Goal: Task Accomplishment & Management: Use online tool/utility

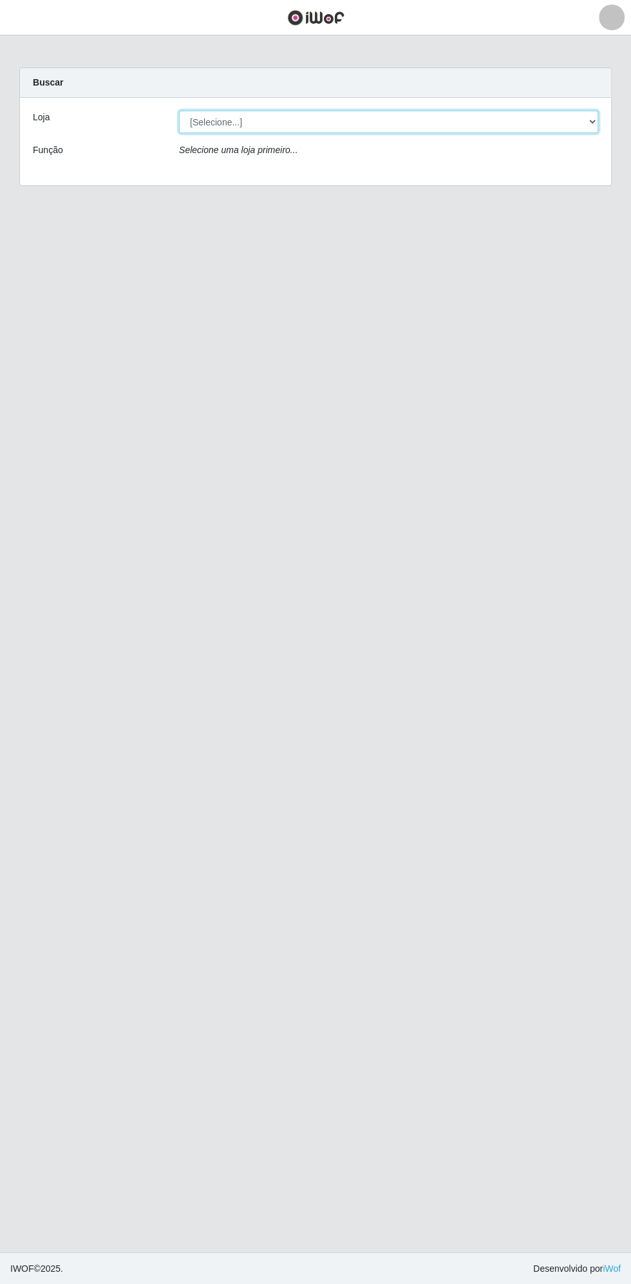
click at [271, 121] on select "[Selecione...] Extrabom - Loja 13 [GEOGRAPHIC_DATA]" at bounding box center [388, 122] width 419 height 23
select select "436"
click at [179, 111] on select "[Selecione...] Extrabom - Loja 13 [GEOGRAPHIC_DATA]" at bounding box center [388, 122] width 419 height 23
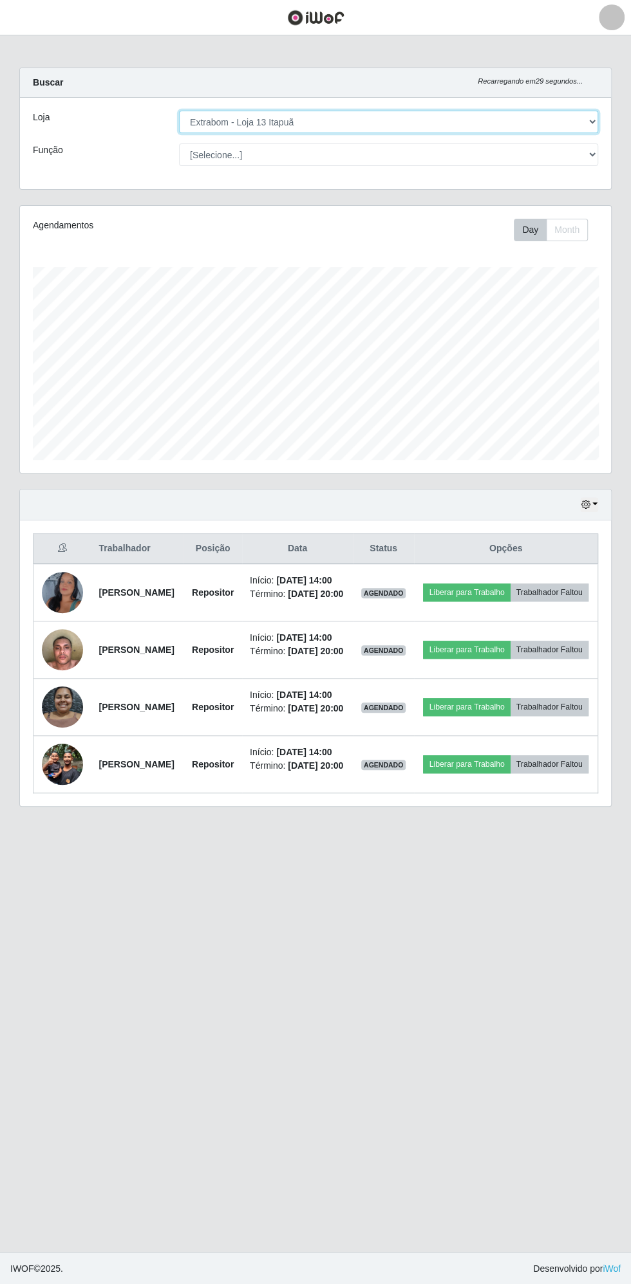
scroll to position [266, 591]
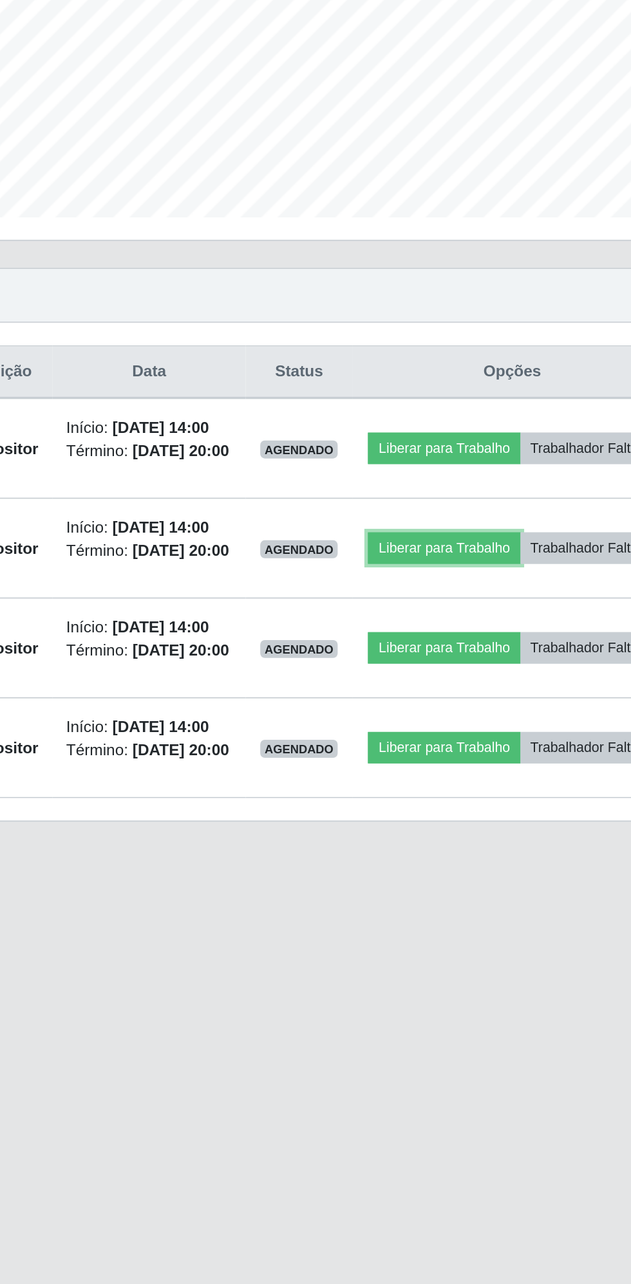
click at [510, 659] on button "Liberar para Trabalho" at bounding box center [466, 650] width 87 height 18
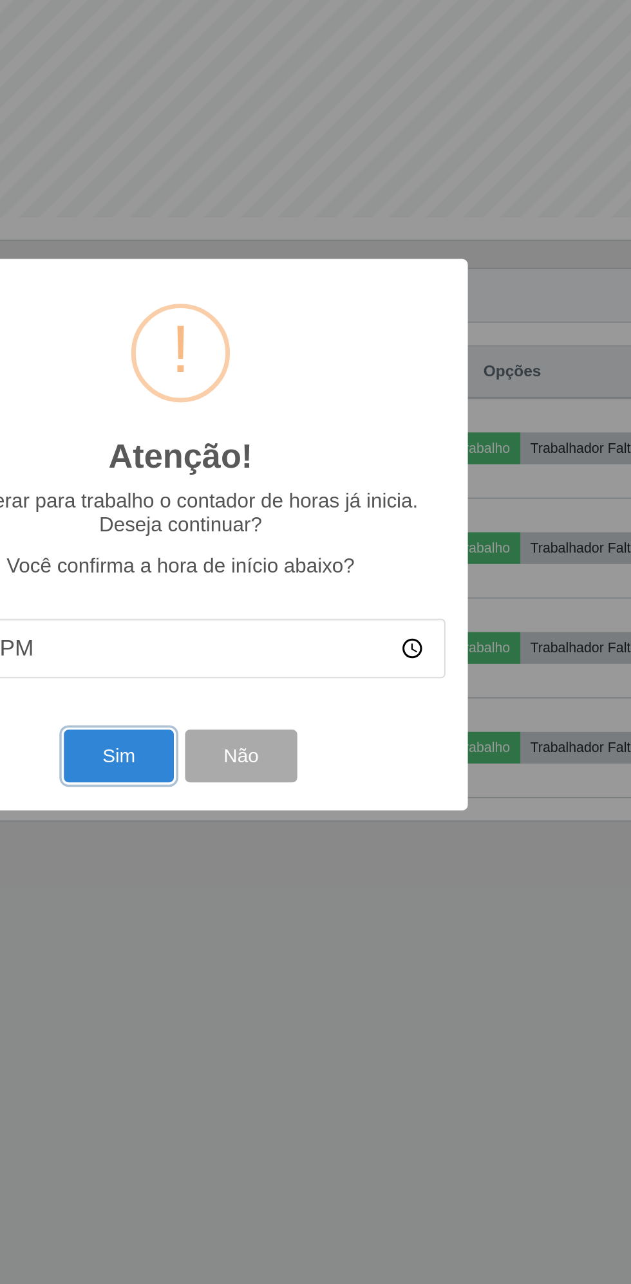
click at [278, 769] on button "Sim" at bounding box center [279, 769] width 62 height 30
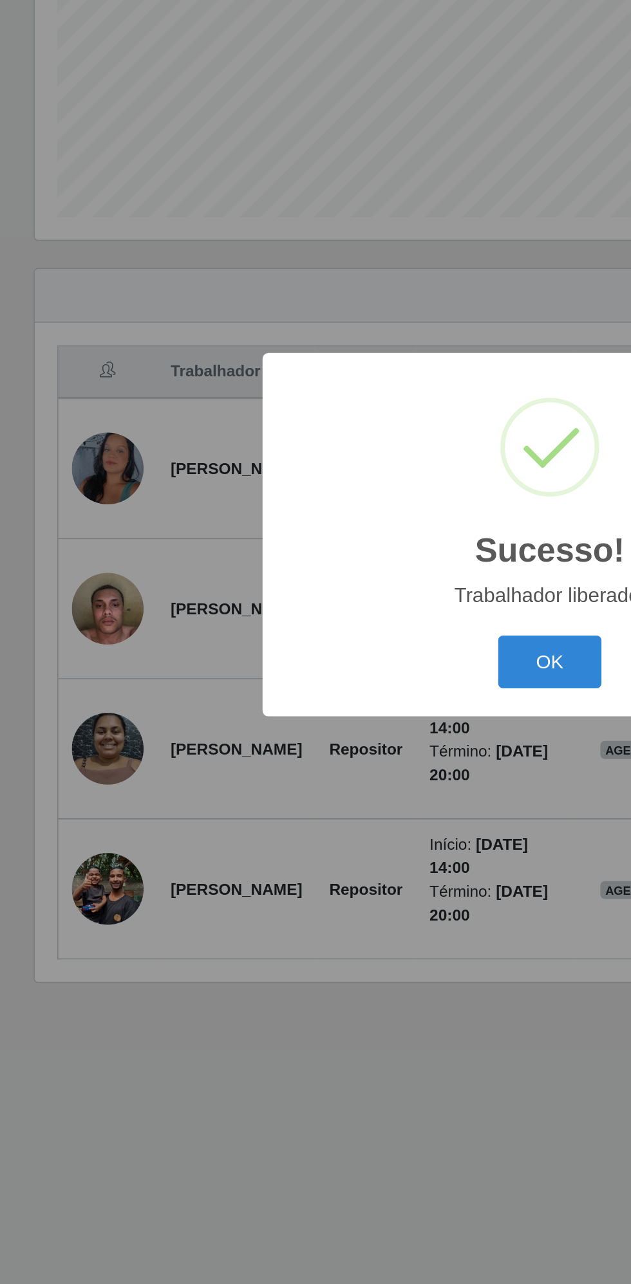
click at [318, 721] on button "OK" at bounding box center [316, 715] width 60 height 30
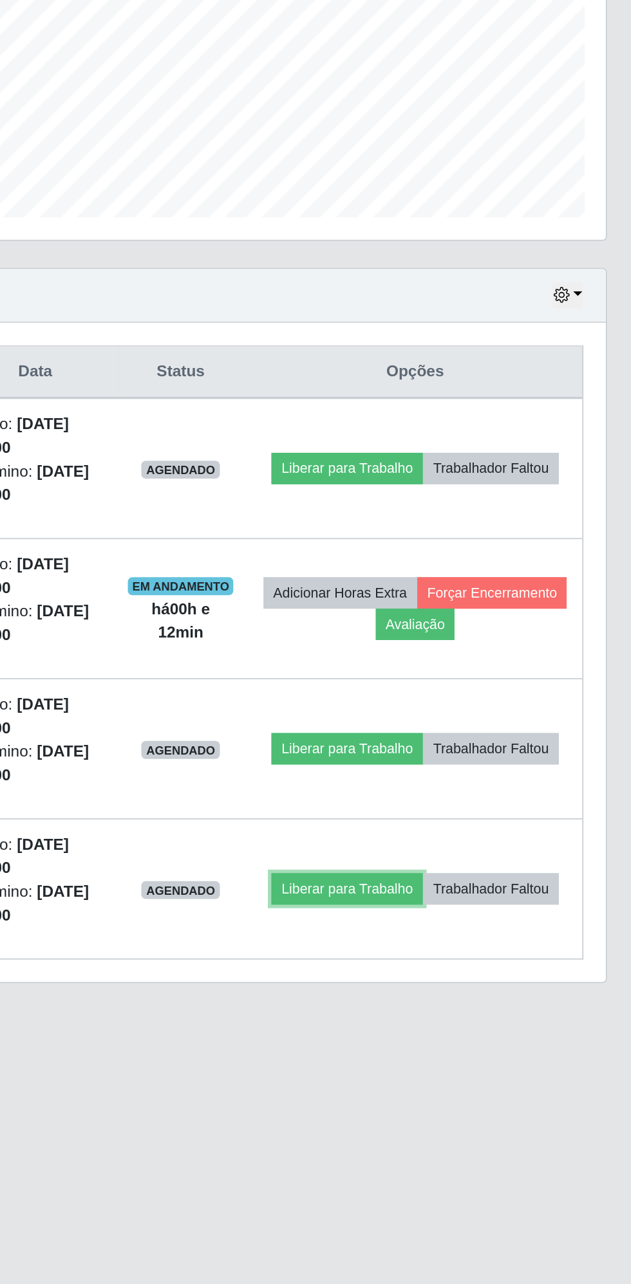
click at [506, 836] on button "Liberar para Trabalho" at bounding box center [462, 845] width 87 height 18
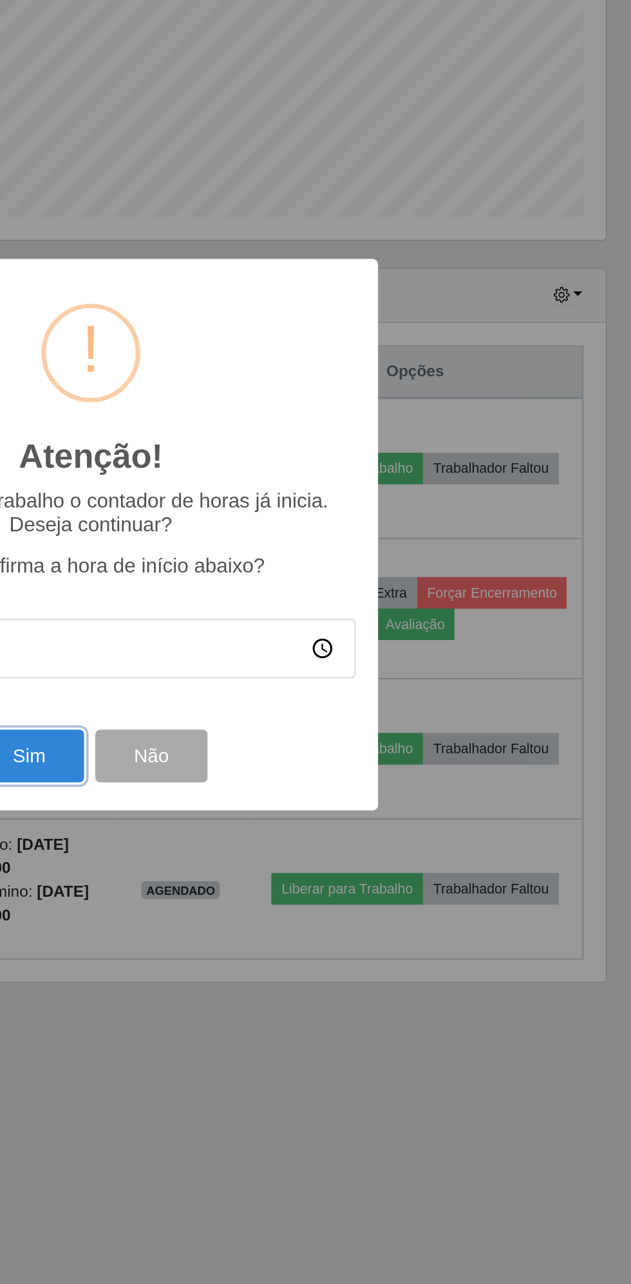
click at [288, 771] on button "Sim" at bounding box center [279, 769] width 62 height 30
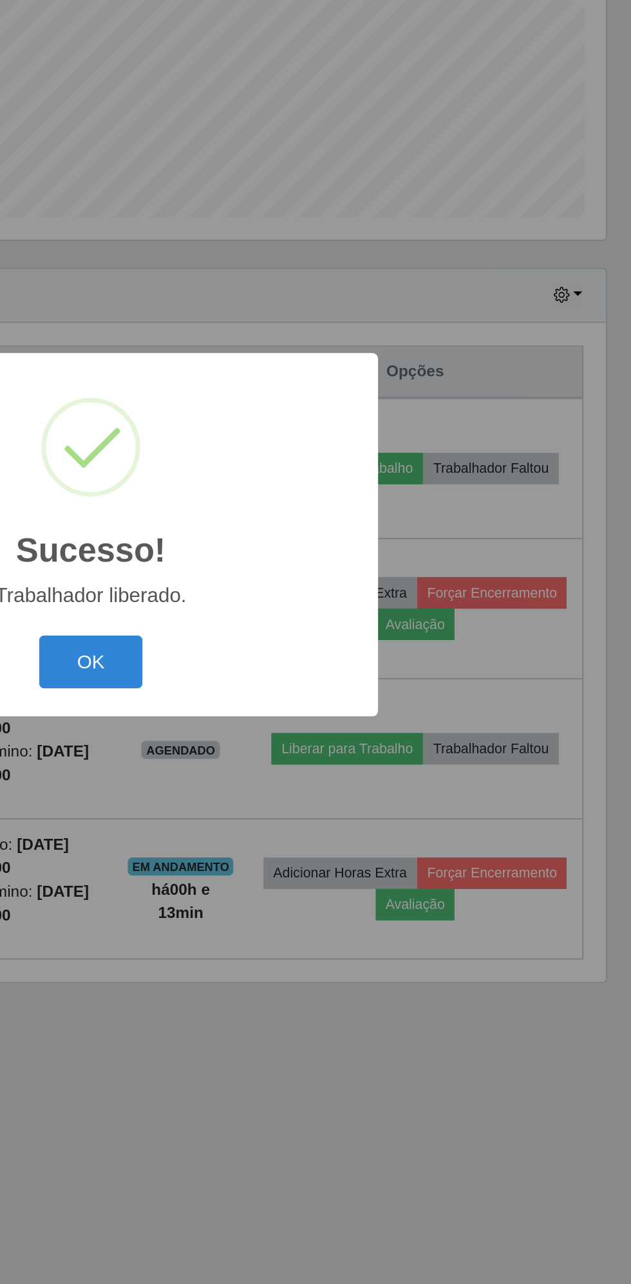
click at [324, 712] on button "OK" at bounding box center [316, 715] width 60 height 30
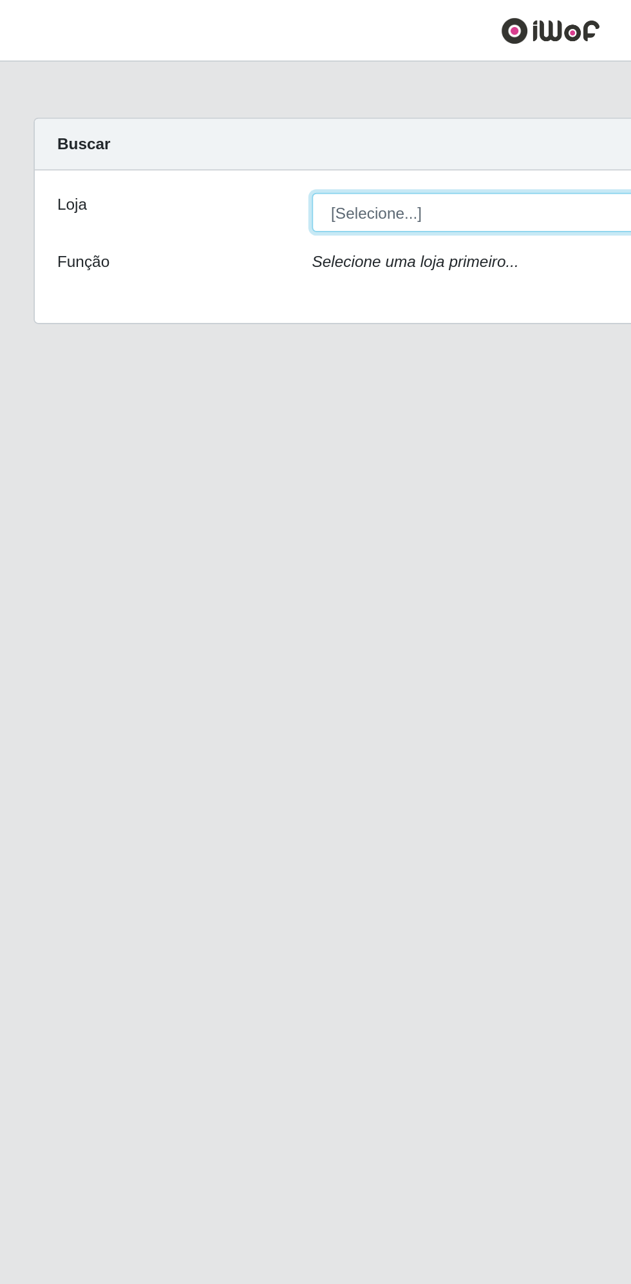
click at [246, 129] on select "[Selecione...] Extrabom - Loja 13 [GEOGRAPHIC_DATA]" at bounding box center [388, 122] width 419 height 23
select select "436"
click at [179, 111] on select "[Selecione...] Extrabom - Loja 13 [GEOGRAPHIC_DATA]" at bounding box center [388, 122] width 419 height 23
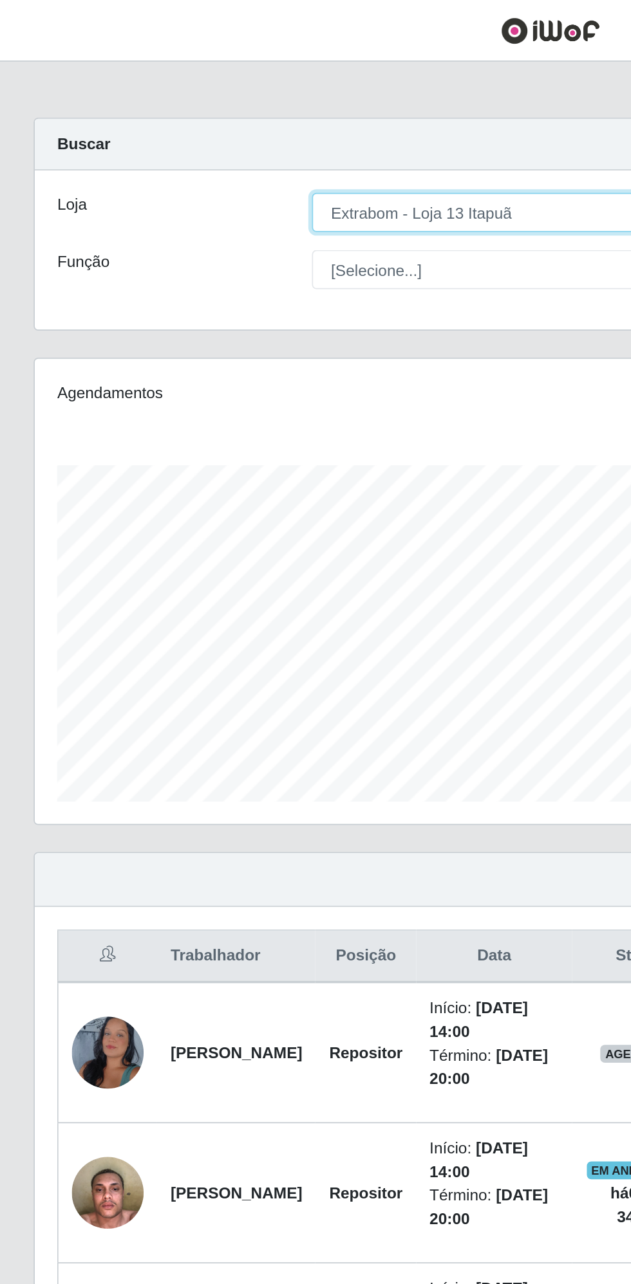
scroll to position [266, 591]
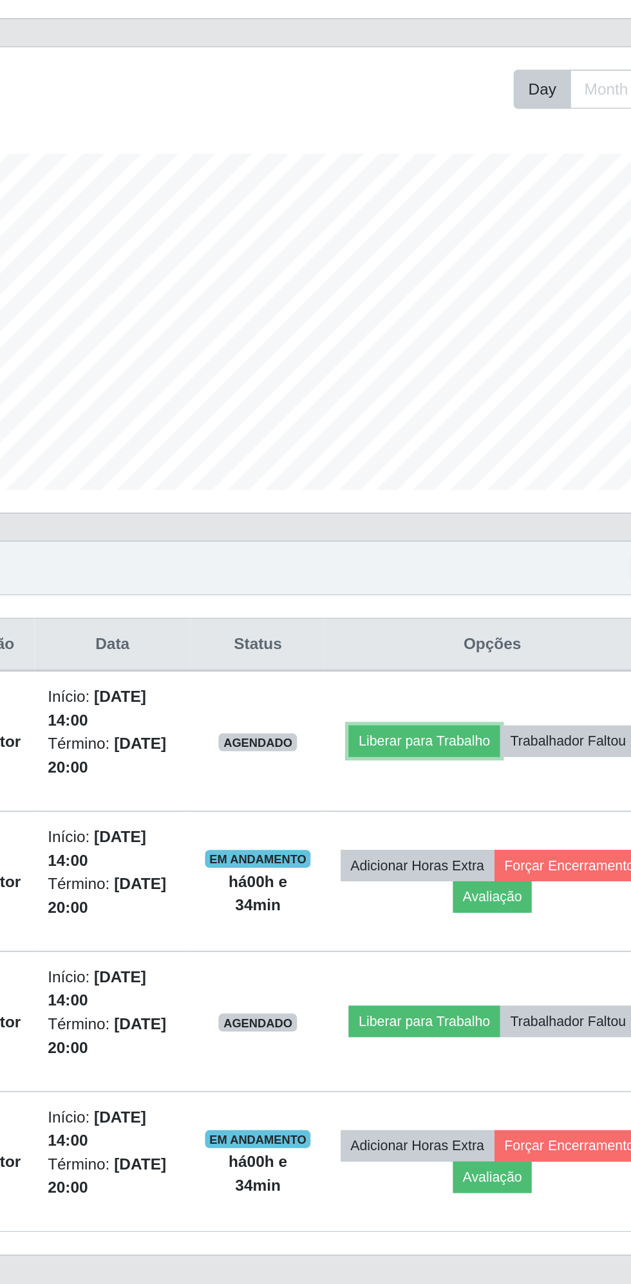
click at [506, 595] on button "Liberar para Trabalho" at bounding box center [462, 604] width 87 height 18
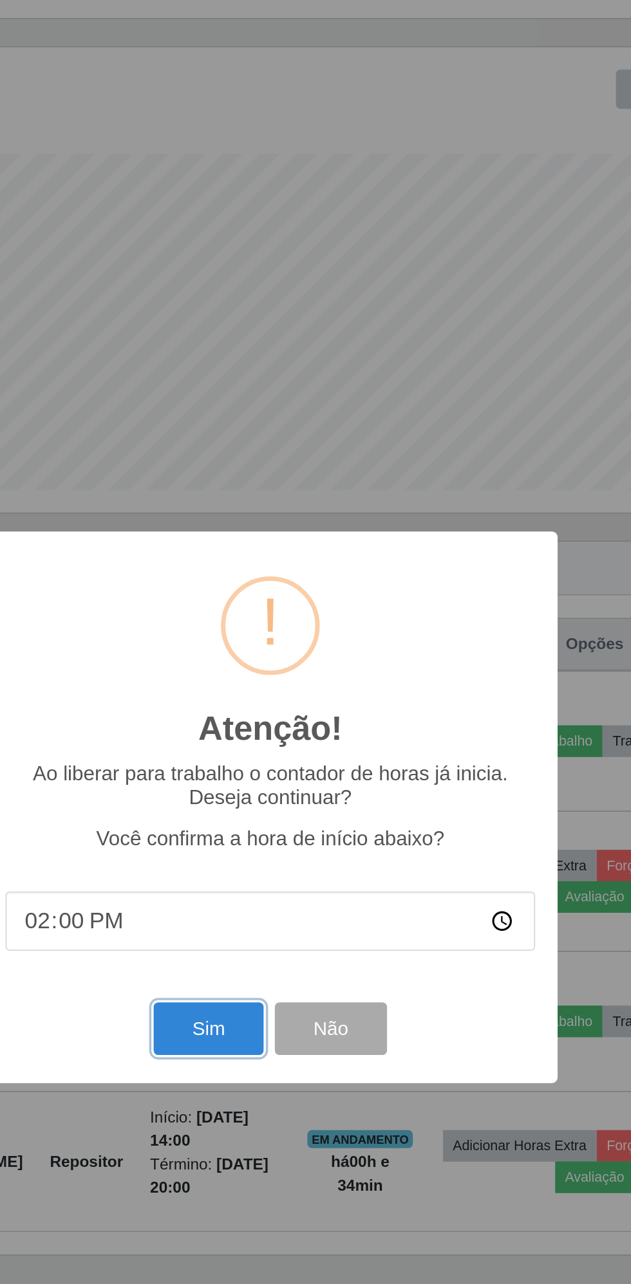
click at [280, 770] on button "Sim" at bounding box center [279, 769] width 62 height 30
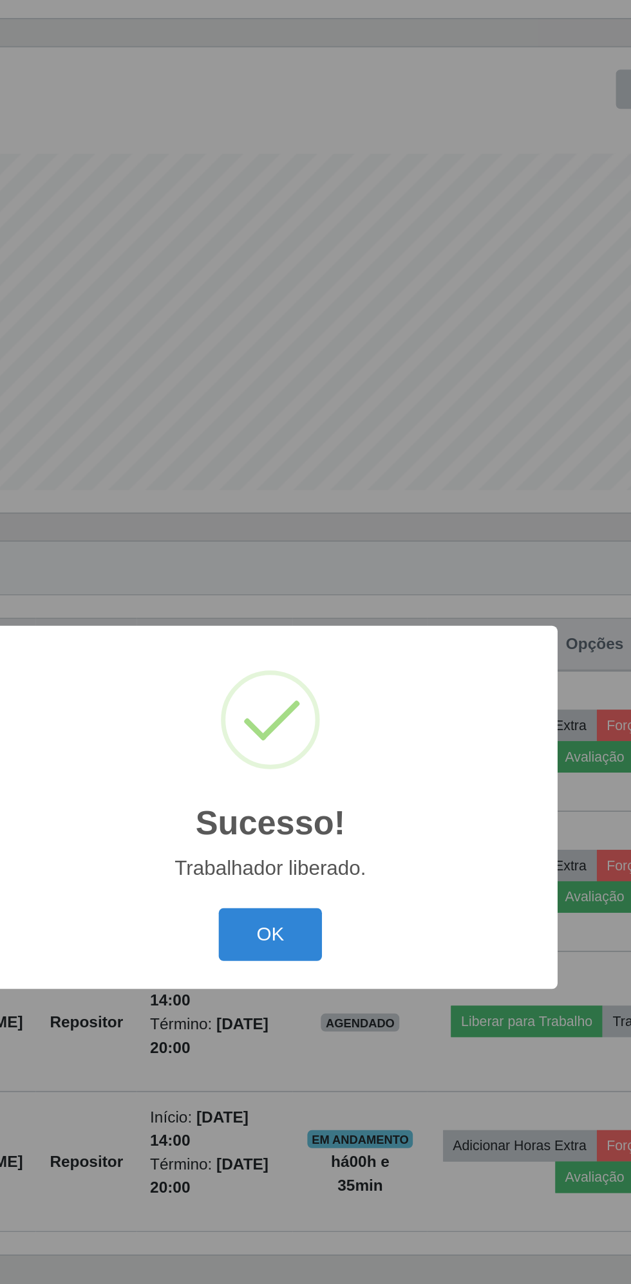
click at [318, 717] on button "OK" at bounding box center [316, 715] width 60 height 30
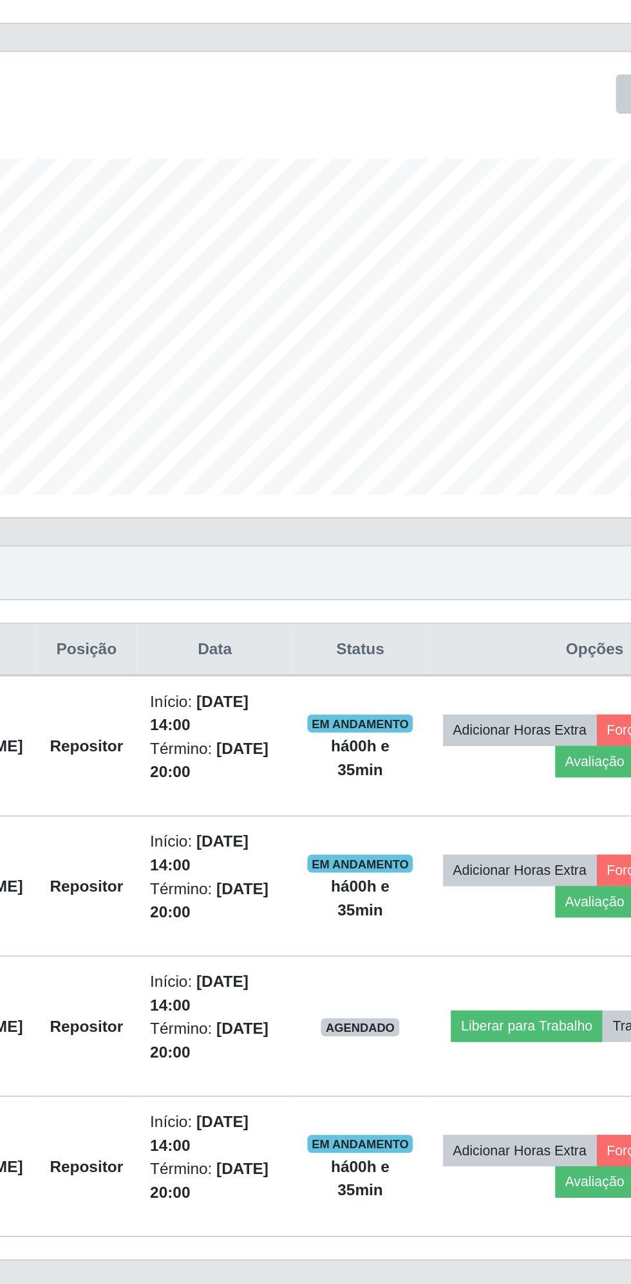
click at [521, 564] on td "Adicionar Horas Extra Forçar Encerramento Avaliação" at bounding box center [501, 604] width 192 height 81
click at [503, 590] on button "Adicionar Horas Extra" at bounding box center [458, 595] width 88 height 18
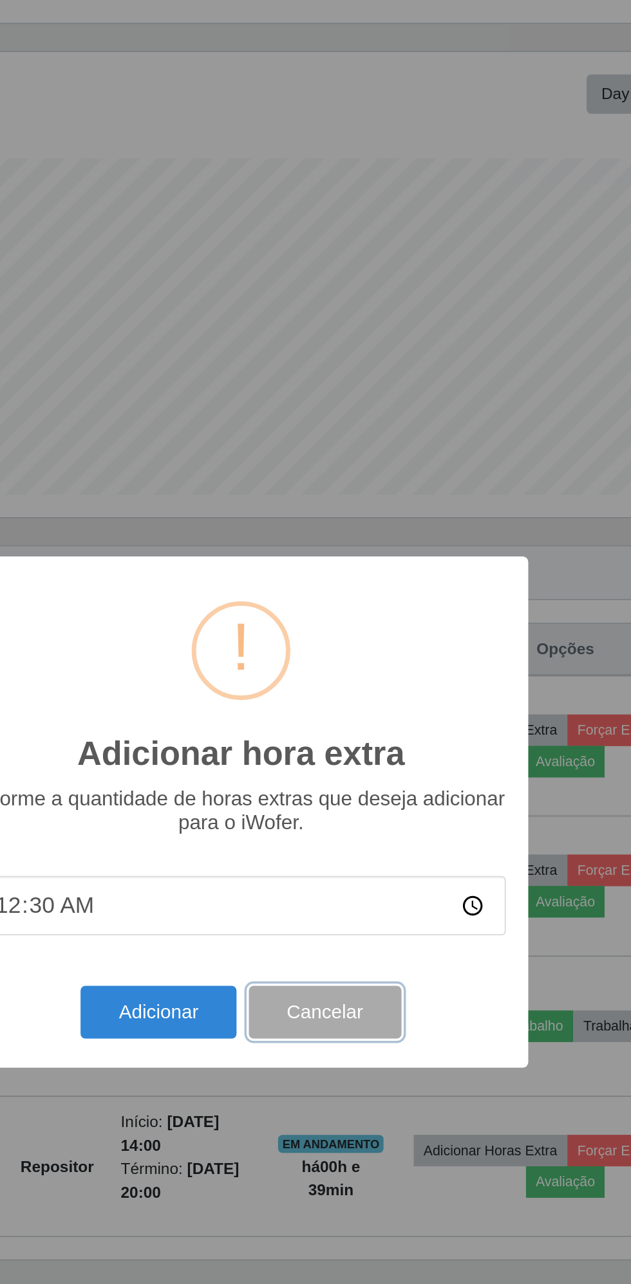
click at [358, 752] on button "Cancelar" at bounding box center [364, 757] width 88 height 30
